Goal: Task Accomplishment & Management: Complete application form

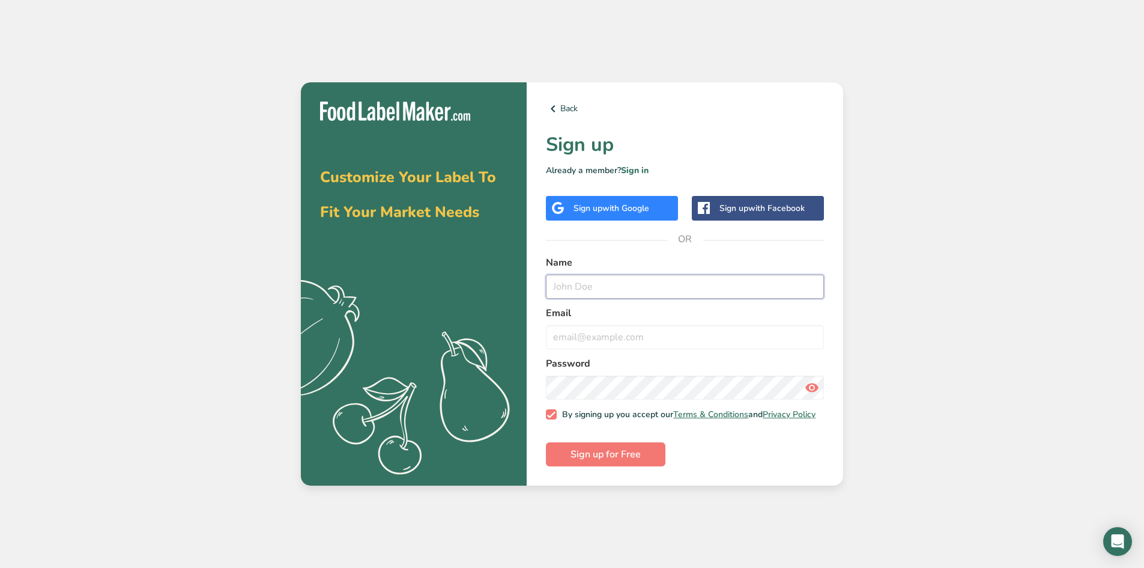
click at [607, 279] on input "text" at bounding box center [685, 286] width 278 height 24
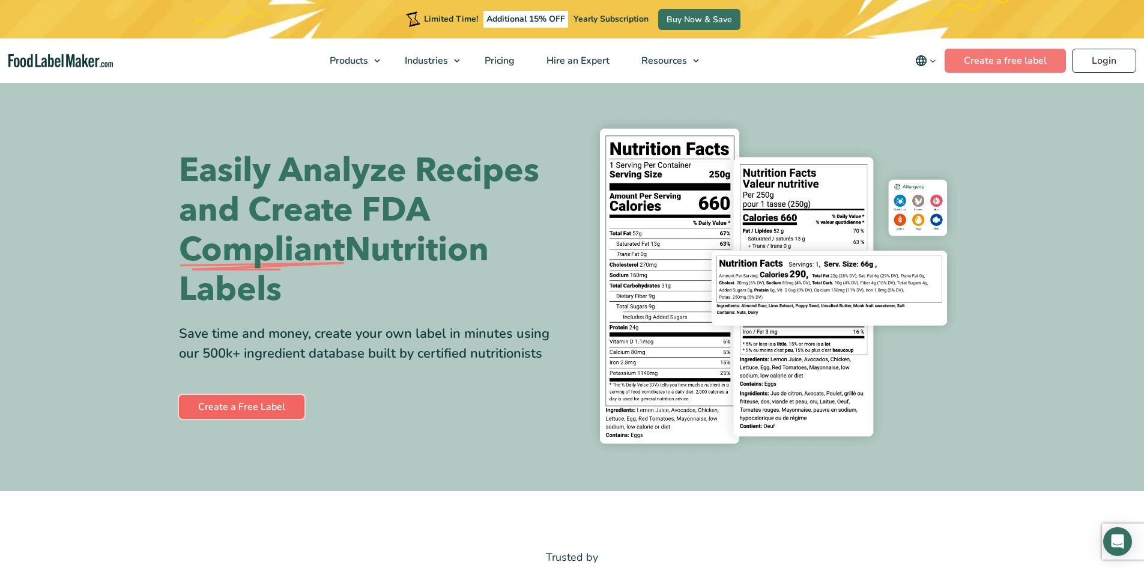
click at [275, 405] on link "Create a Free Label" at bounding box center [242, 407] width 126 height 24
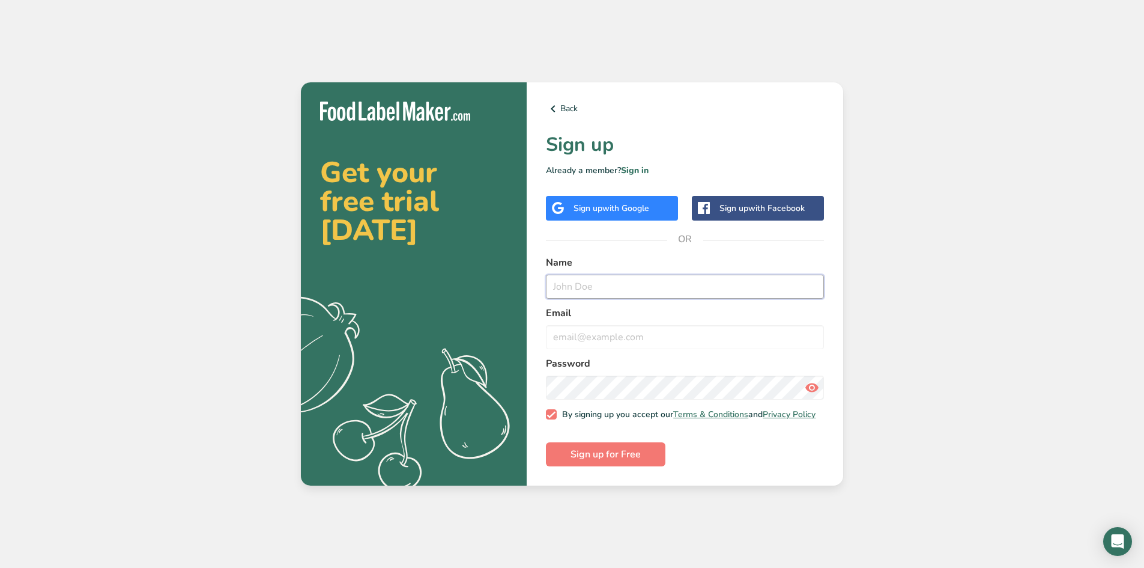
click at [571, 278] on input "text" at bounding box center [685, 286] width 278 height 24
type input "[PERSON_NAME]"
type input "[EMAIL_ADDRESS][DOMAIN_NAME]"
click at [611, 447] on form "Name [PERSON_NAME] Email [EMAIL_ADDRESS][DOMAIN_NAME] Password By signing up yo…" at bounding box center [685, 360] width 278 height 211
click at [611, 453] on span "Sign up for Free" at bounding box center [606, 454] width 70 height 14
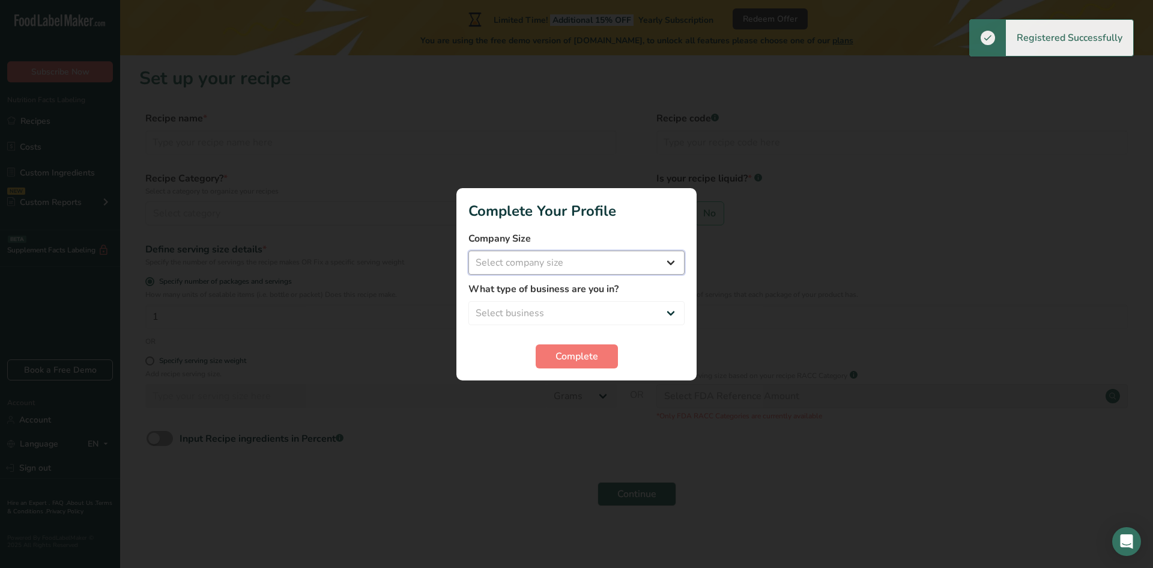
click at [603, 258] on select "Select company size Fewer than 10 Employees 10 to 50 Employees 51 to 500 Employ…" at bounding box center [576, 262] width 216 height 24
click at [468, 250] on select "Select company size Fewer than 10 Employees 10 to 50 Employees 51 to 500 Employ…" at bounding box center [576, 262] width 216 height 24
click at [590, 261] on select "Fewer than 10 Employees 10 to 50 Employees 51 to 500 Employees Over 500 Employe…" at bounding box center [576, 262] width 216 height 24
select select "3"
click at [468, 250] on select "Fewer than 10 Employees 10 to 50 Employees 51 to 500 Employees Over 500 Employe…" at bounding box center [576, 262] width 216 height 24
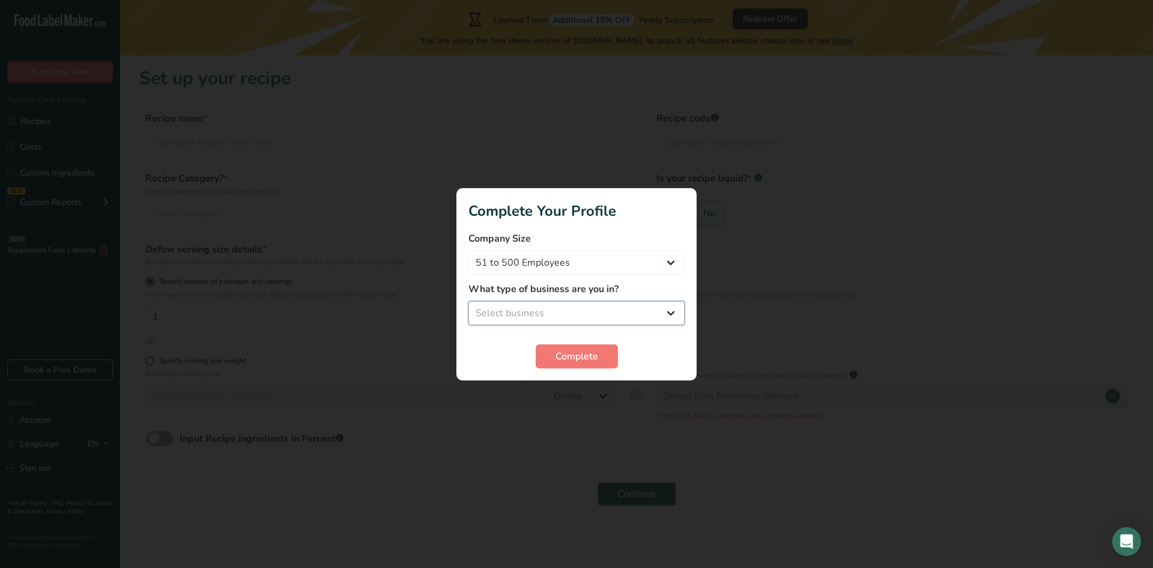
click at [539, 302] on select "Select business Packaged Food Manufacturer Restaurant & Cafe Bakery Meal Plans …" at bounding box center [576, 313] width 216 height 24
select select "1"
click at [468, 301] on select "Select business Packaged Food Manufacturer Restaurant & Cafe Bakery Meal Plans …" at bounding box center [576, 313] width 216 height 24
click at [556, 348] on button "Complete" at bounding box center [577, 356] width 82 height 24
